Goal: Task Accomplishment & Management: Use online tool/utility

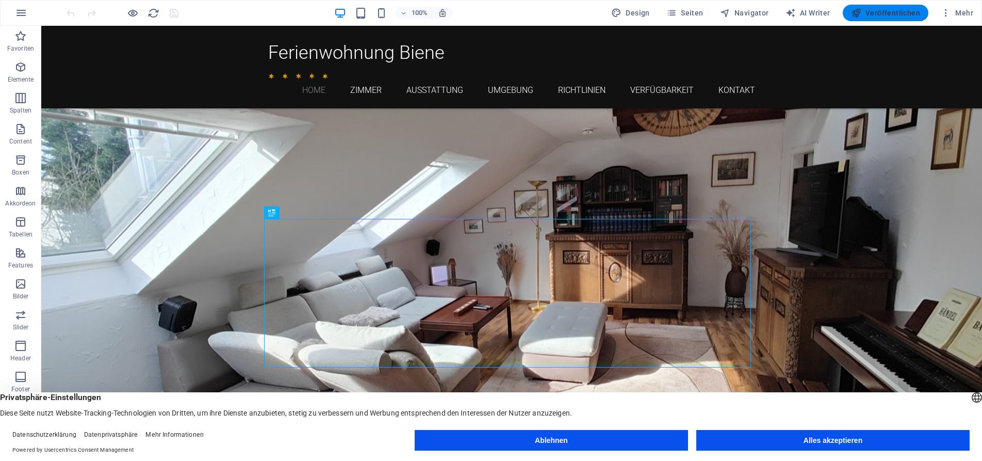
click at [881, 8] on span "Veröffentlichen" at bounding box center [885, 13] width 69 height 10
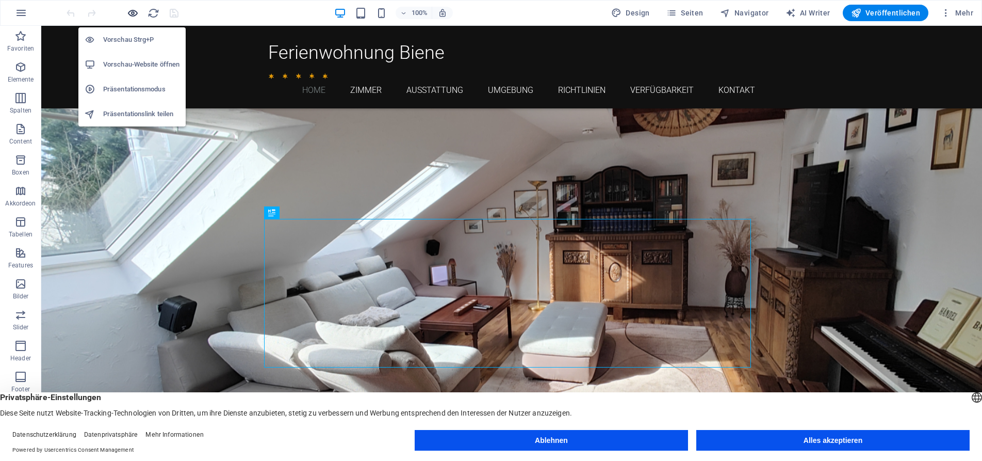
click at [130, 14] on icon "button" at bounding box center [133, 13] width 12 height 12
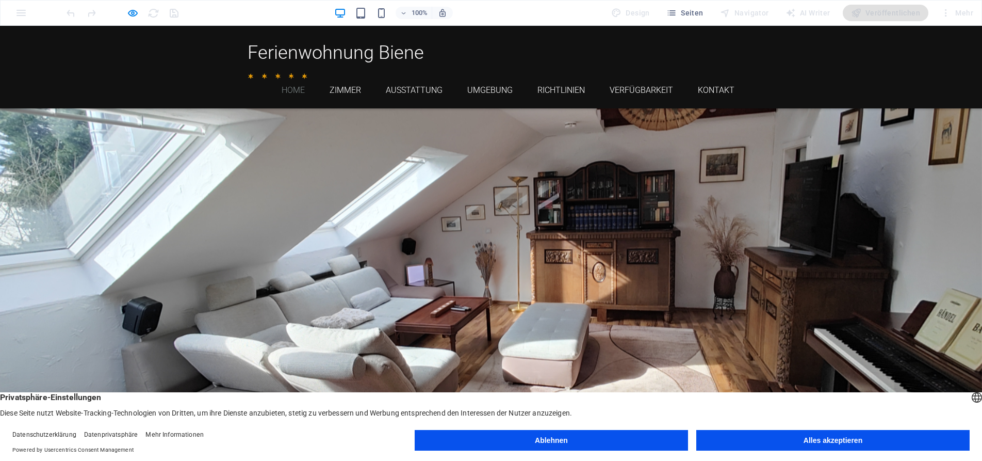
click at [586, 439] on button "Ablehnen" at bounding box center [551, 440] width 273 height 21
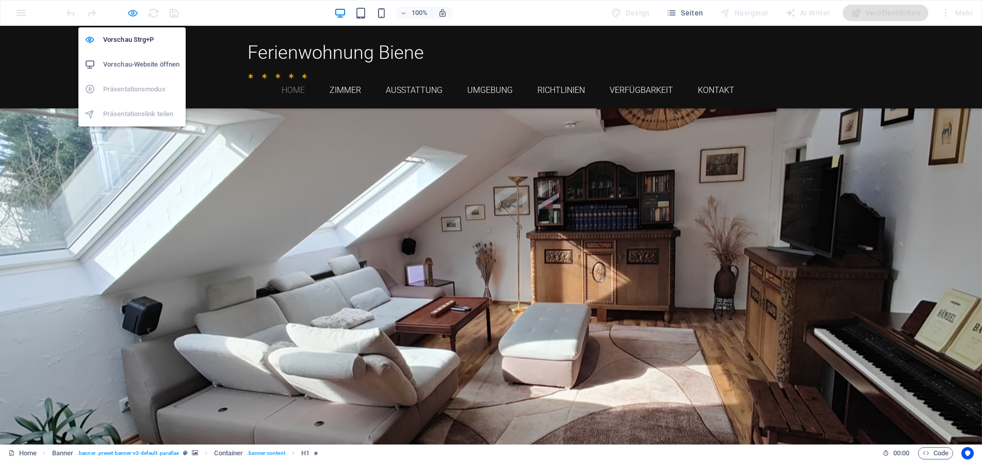
click at [133, 15] on icon "button" at bounding box center [133, 13] width 12 height 12
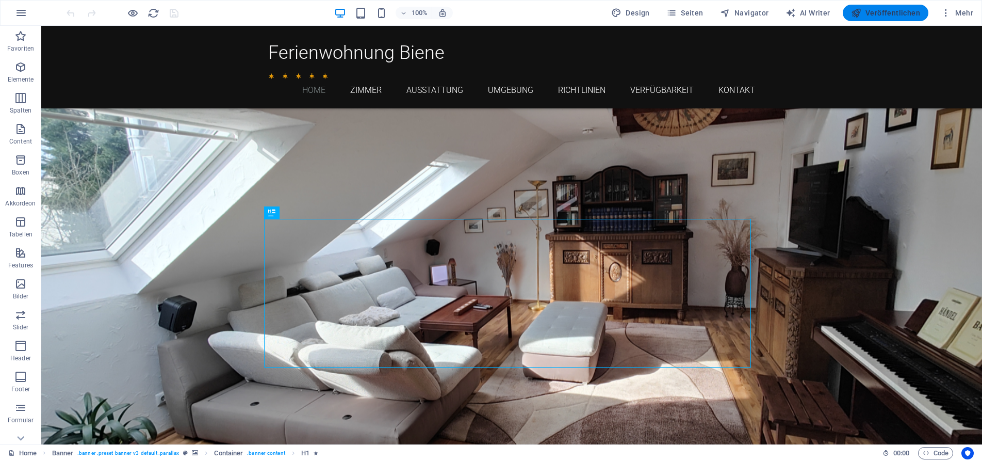
click at [890, 9] on span "Veröffentlichen" at bounding box center [885, 13] width 69 height 10
